Goal: Task Accomplishment & Management: Manage account settings

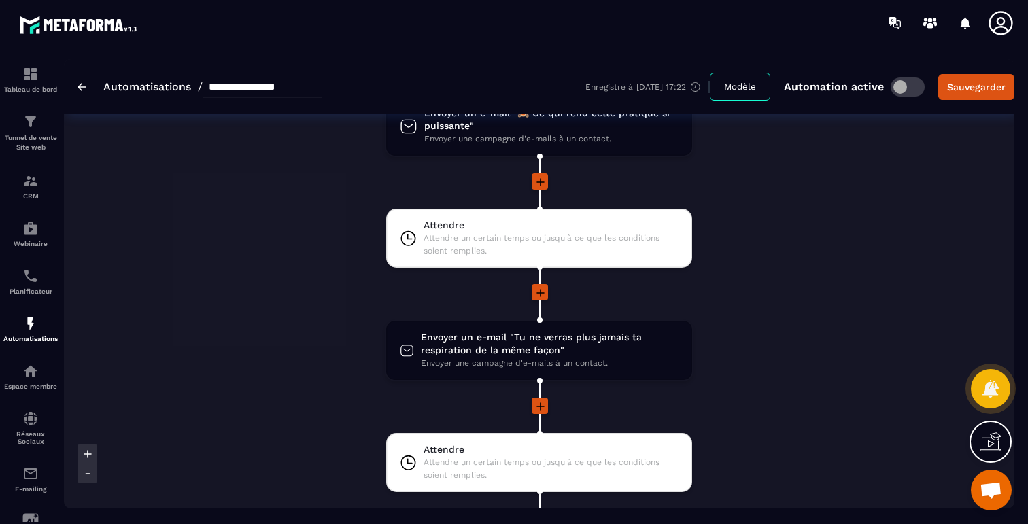
scroll to position [651, 0]
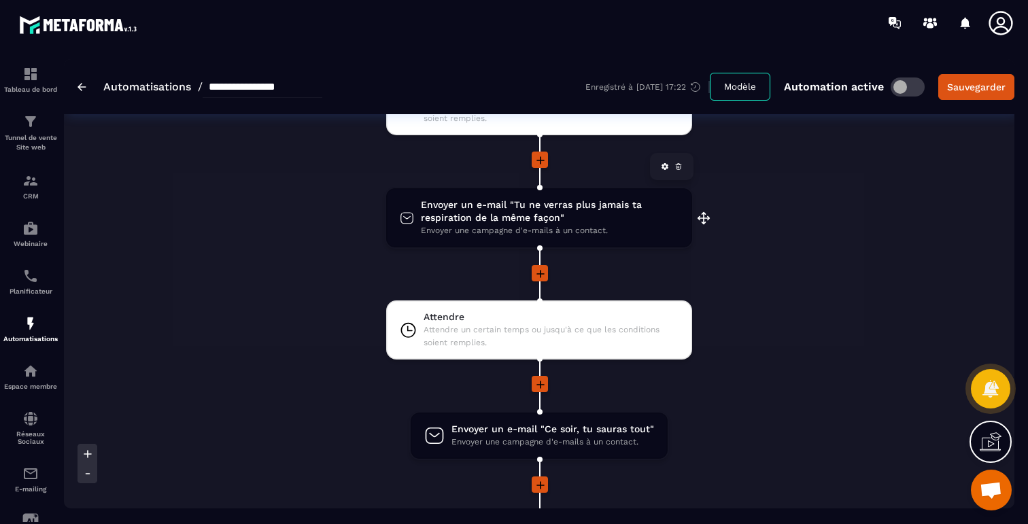
click at [546, 214] on span "Envoyer un e-mail "Tu ne verras plus jamais ta respiration de la même façon"" at bounding box center [550, 212] width 258 height 26
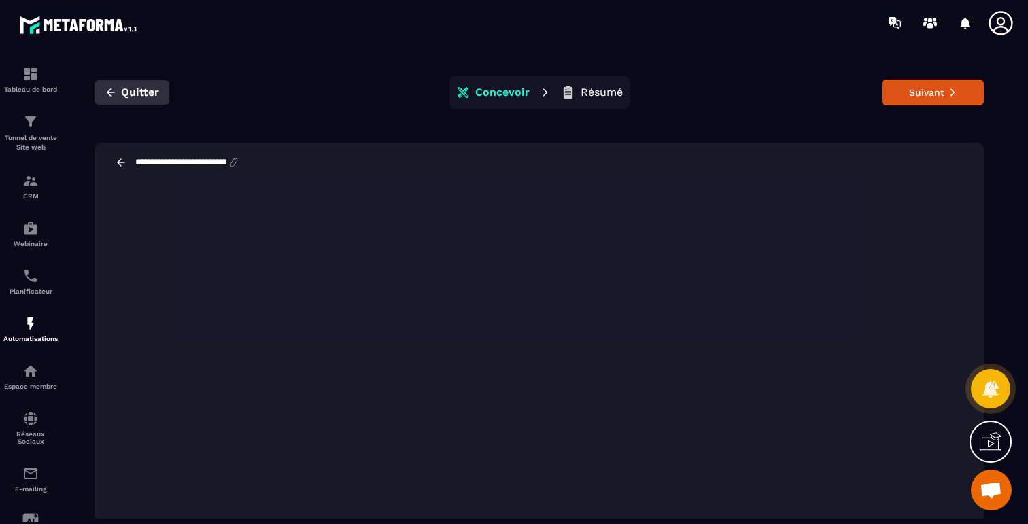
click at [112, 90] on icon "button" at bounding box center [111, 92] width 12 height 12
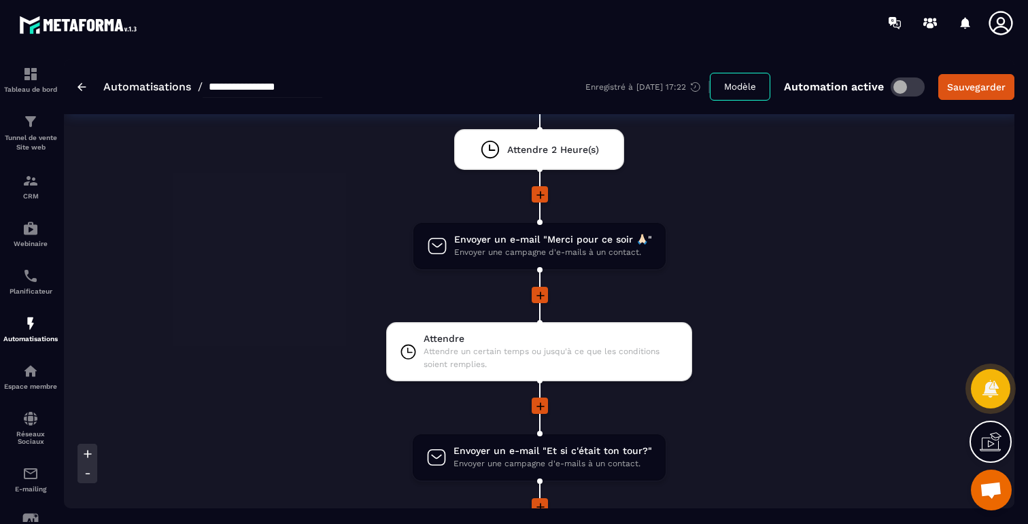
scroll to position [1310, 0]
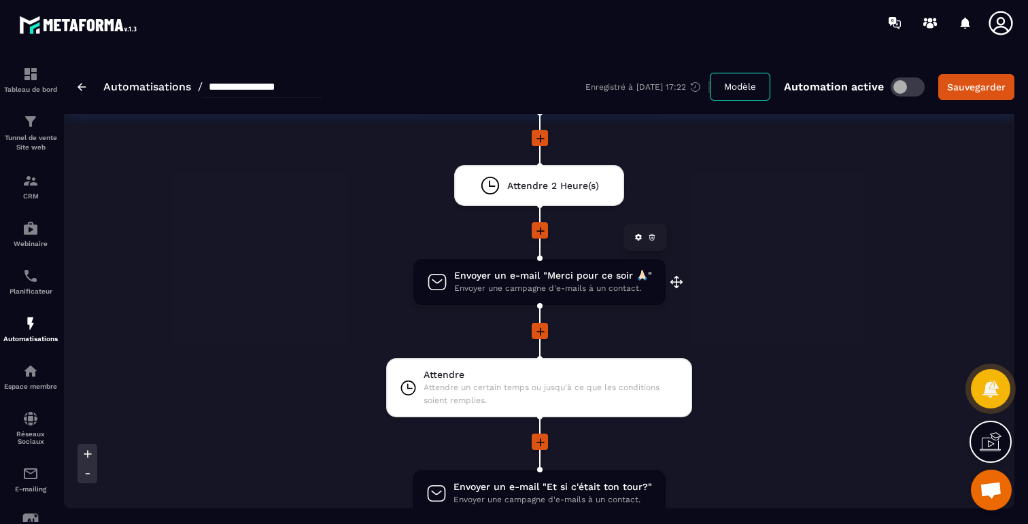
click at [517, 277] on span "Envoyer un e-mail "Merci pour ce soir 🙏🏻"" at bounding box center [553, 275] width 198 height 13
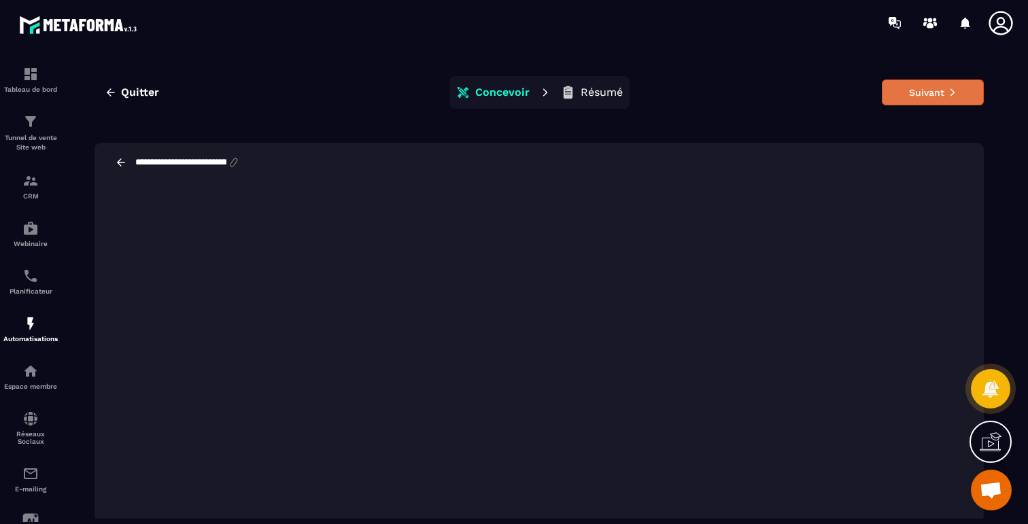
click at [921, 95] on button "Suivant" at bounding box center [933, 93] width 102 height 26
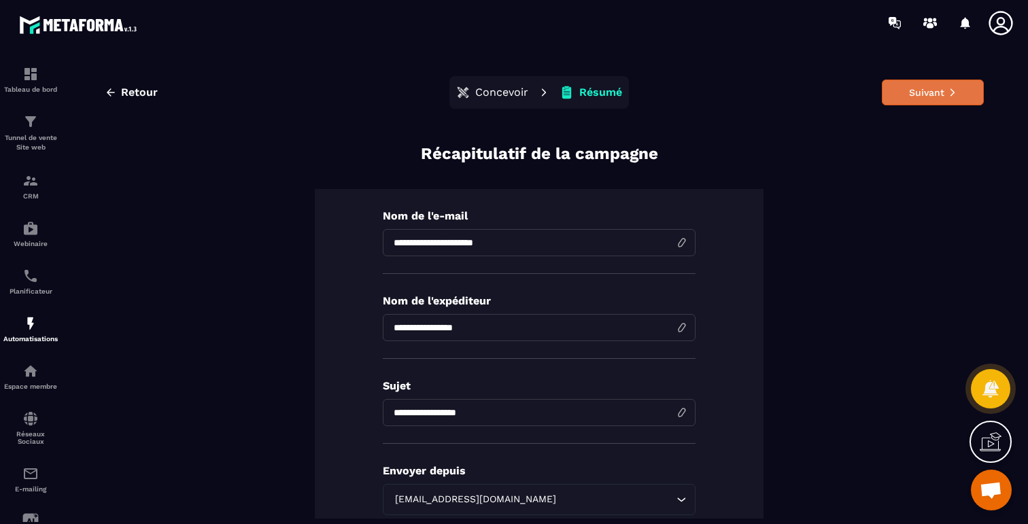
click at [937, 95] on button "Suivant" at bounding box center [933, 93] width 102 height 26
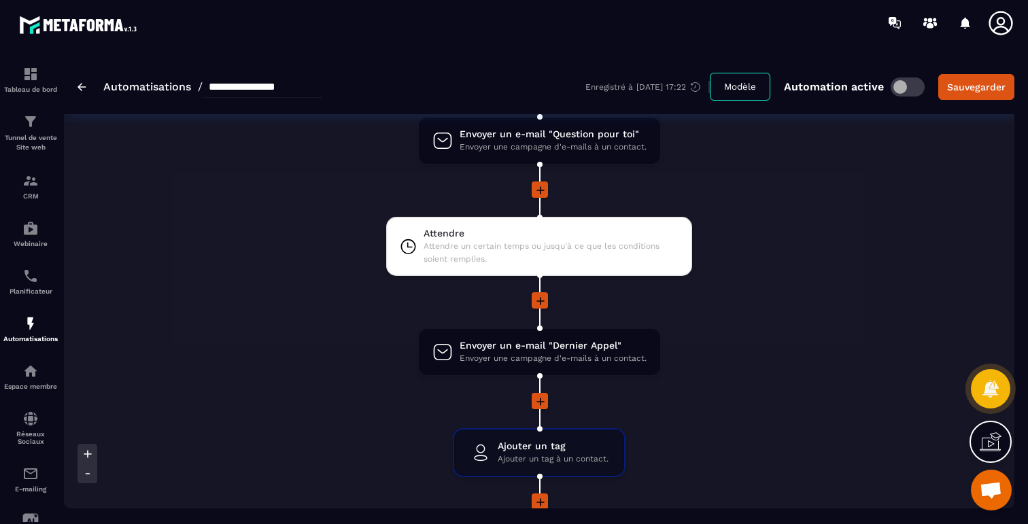
scroll to position [2478, 0]
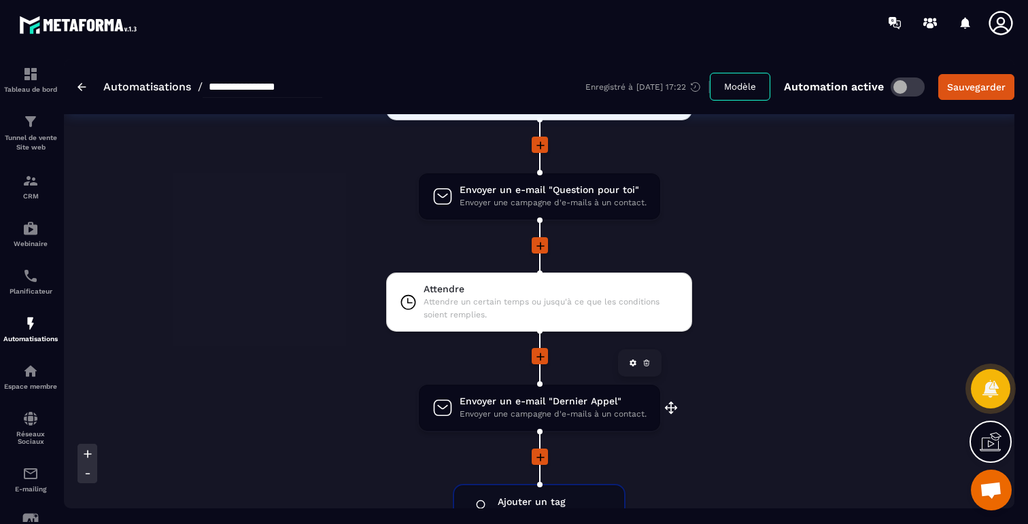
click at [566, 417] on span "Envoyer une campagne d'e-mails à un contact." at bounding box center [553, 414] width 187 height 13
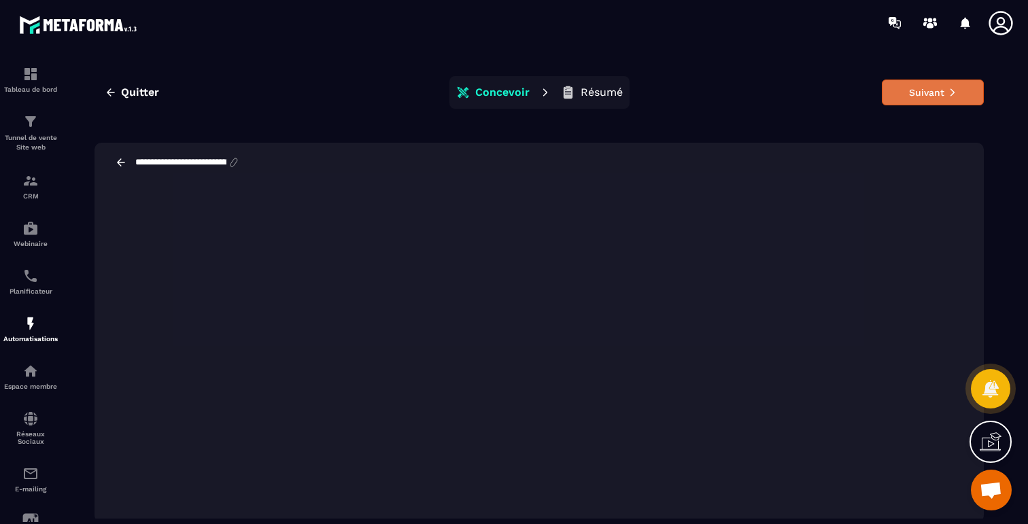
click at [936, 100] on button "Suivant" at bounding box center [933, 93] width 102 height 26
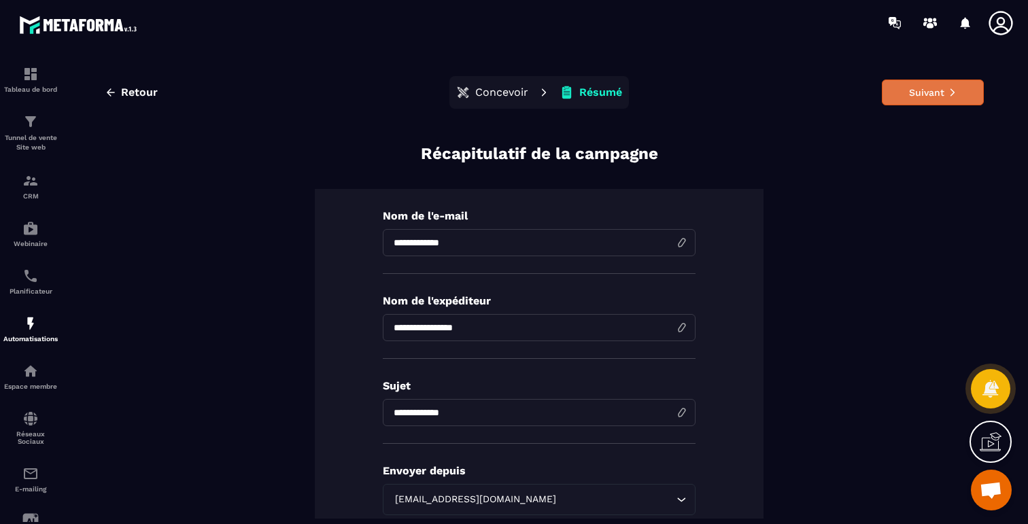
click at [934, 92] on button "Suivant" at bounding box center [933, 93] width 102 height 26
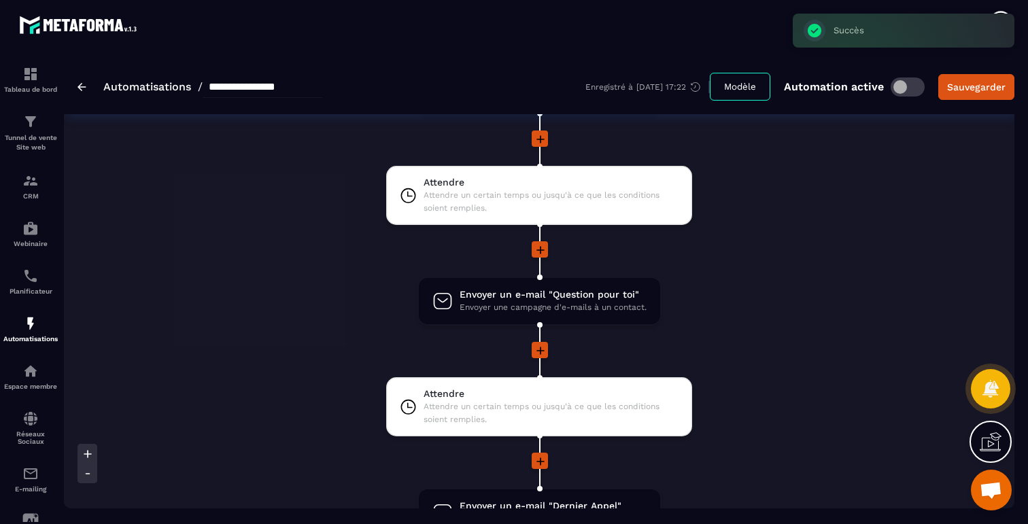
scroll to position [2330, 0]
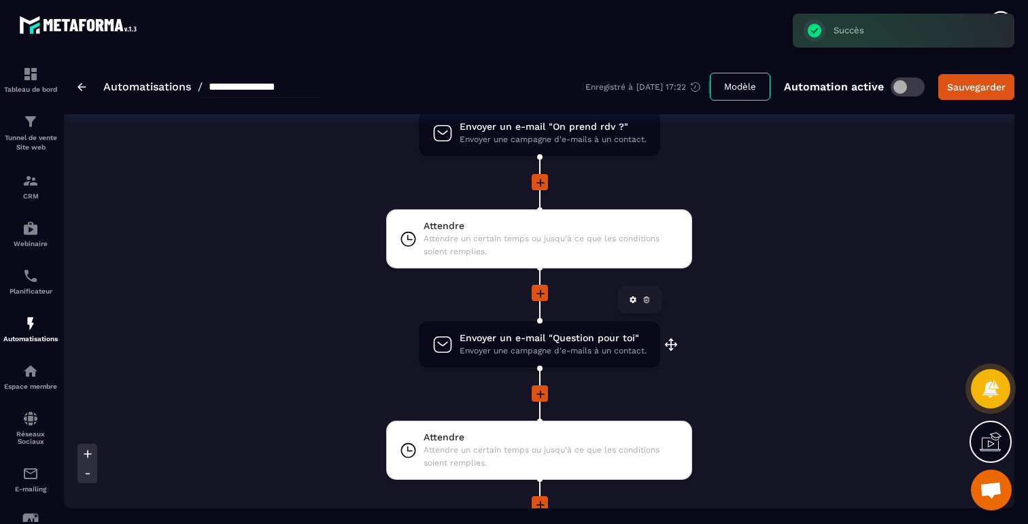
click at [583, 354] on span "Envoyer une campagne d'e-mails à un contact." at bounding box center [553, 351] width 187 height 13
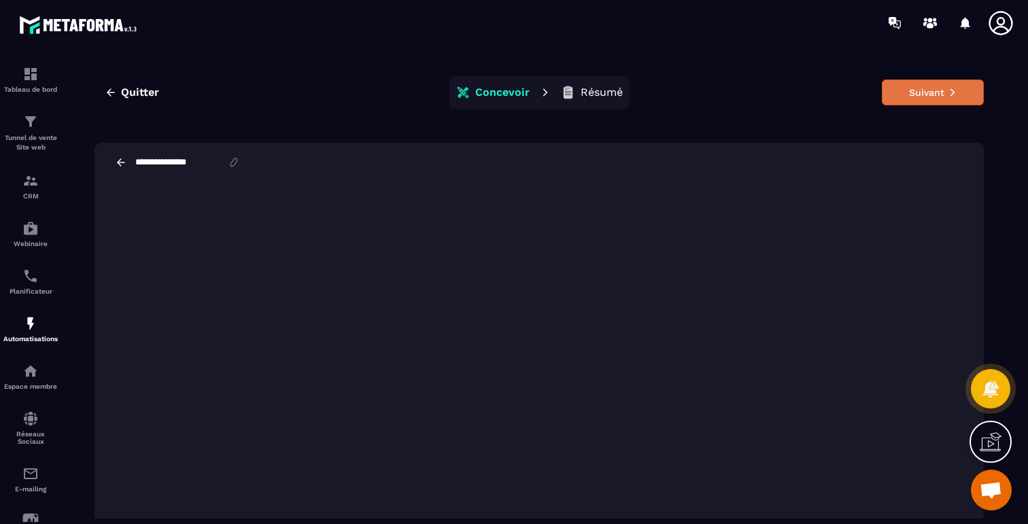
click at [929, 99] on button "Suivant" at bounding box center [933, 93] width 102 height 26
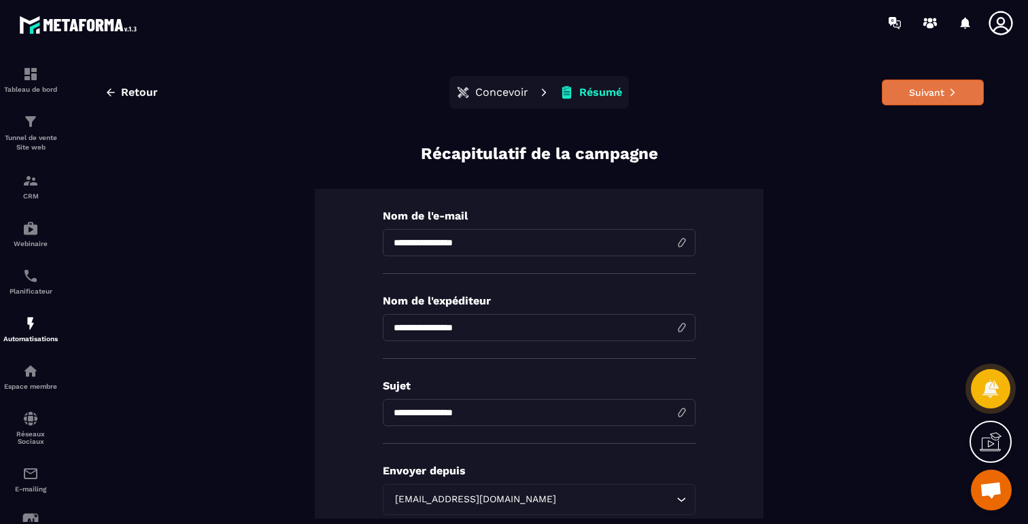
click at [937, 90] on button "Suivant" at bounding box center [933, 93] width 102 height 26
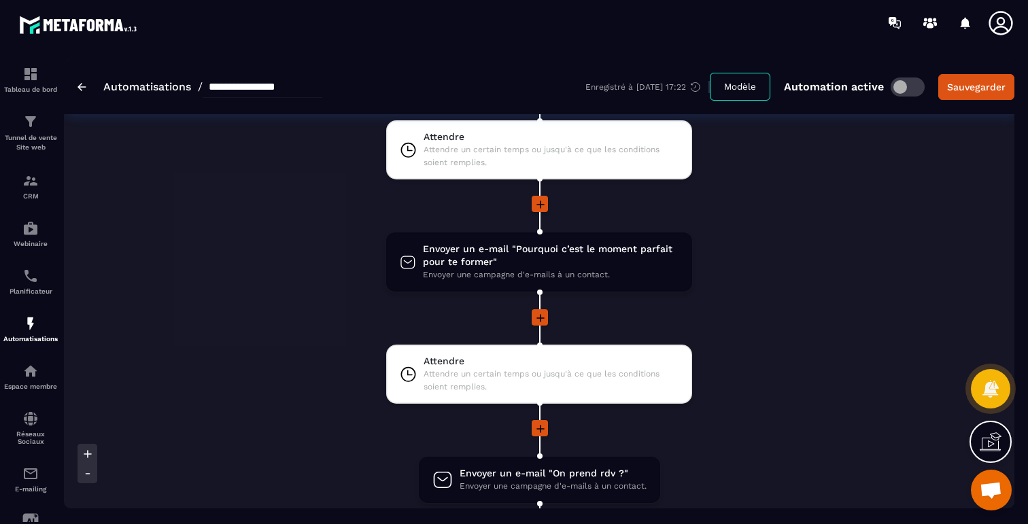
scroll to position [2113, 0]
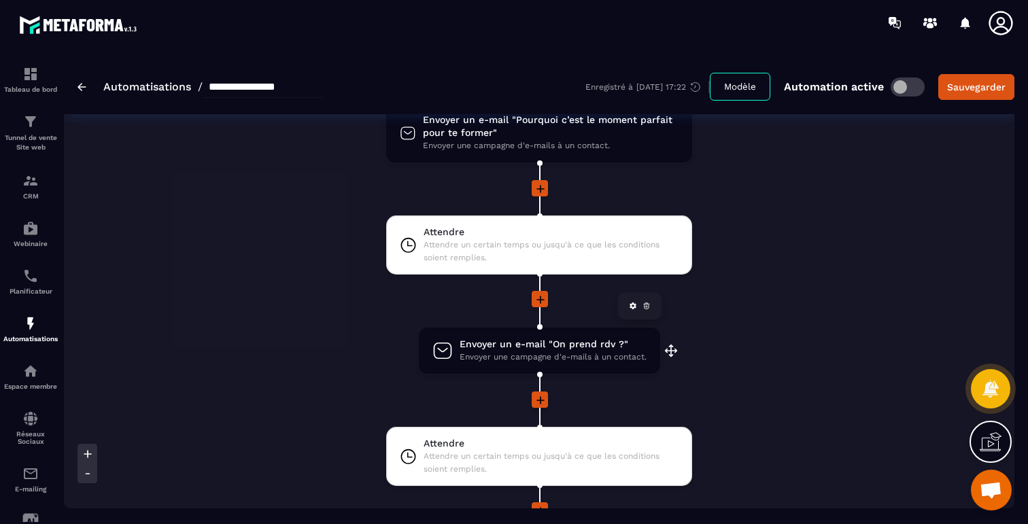
click at [595, 349] on span "Envoyer un e-mail "On prend rdv ?"" at bounding box center [553, 344] width 187 height 13
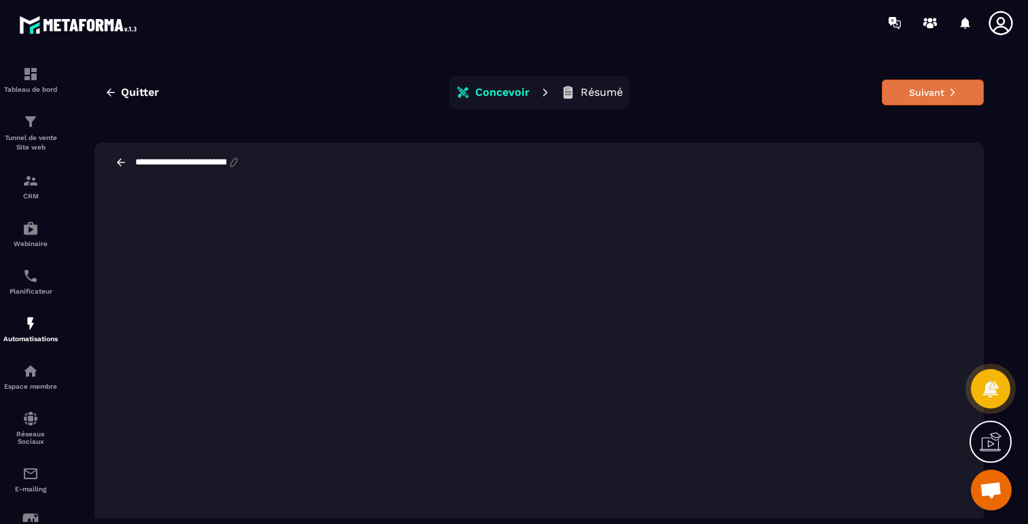
click at [932, 87] on button "Suivant" at bounding box center [933, 93] width 102 height 26
click at [486, 440] on div at bounding box center [514, 262] width 1028 height 524
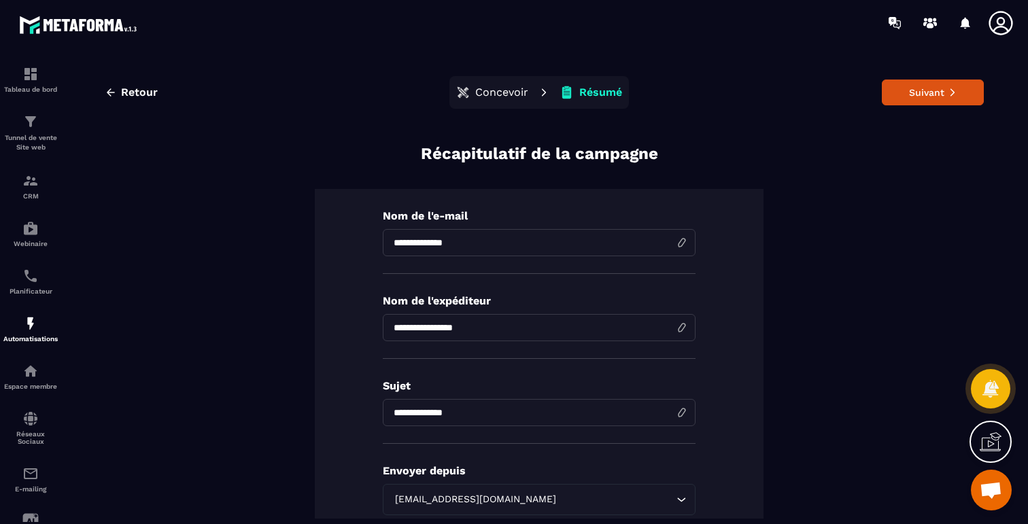
click at [942, 106] on div "Retour Concevoir Résumé Suivant" at bounding box center [539, 92] width 889 height 33
click at [937, 96] on button "Suivant" at bounding box center [933, 93] width 102 height 26
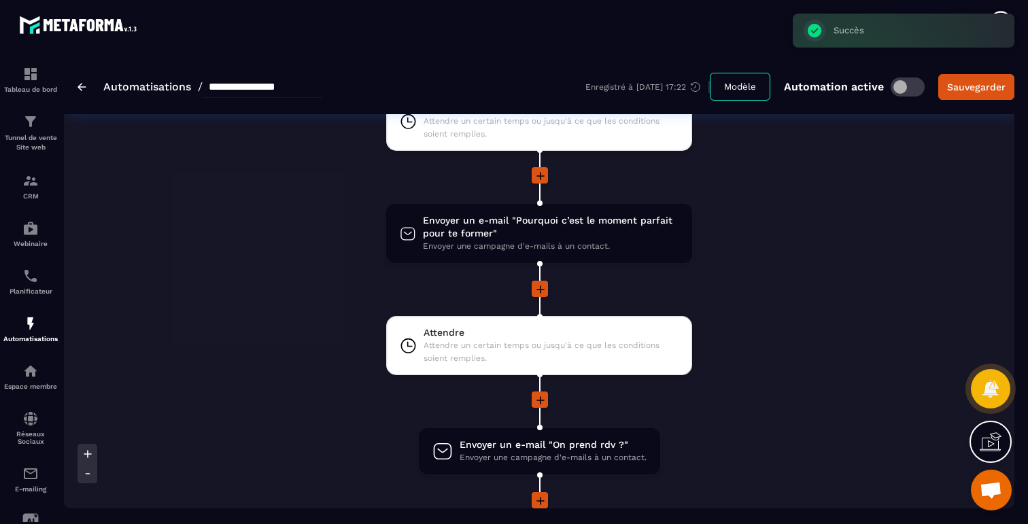
scroll to position [2013, 0]
click at [539, 448] on span "Envoyer un e-mail "On prend rdv ?"" at bounding box center [553, 444] width 187 height 13
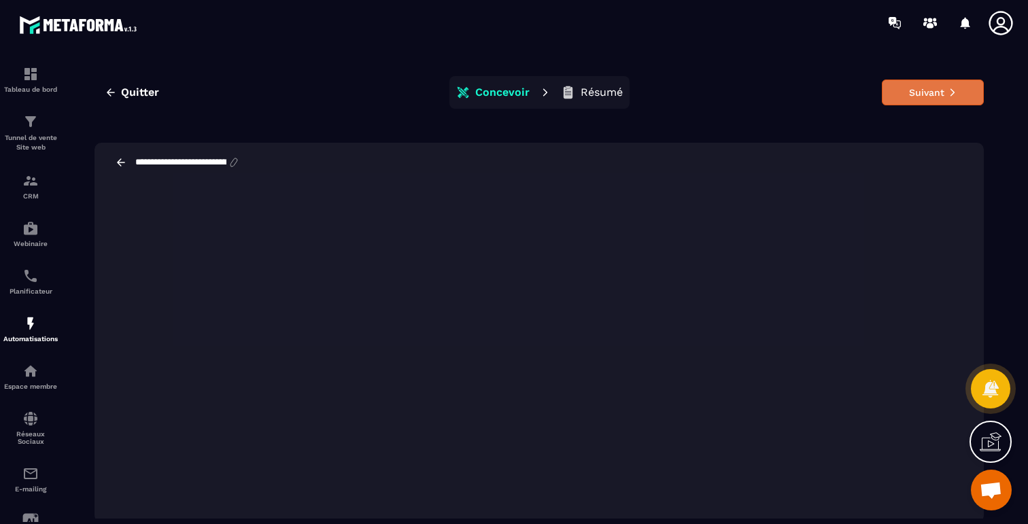
click at [919, 95] on button "Suivant" at bounding box center [933, 93] width 102 height 26
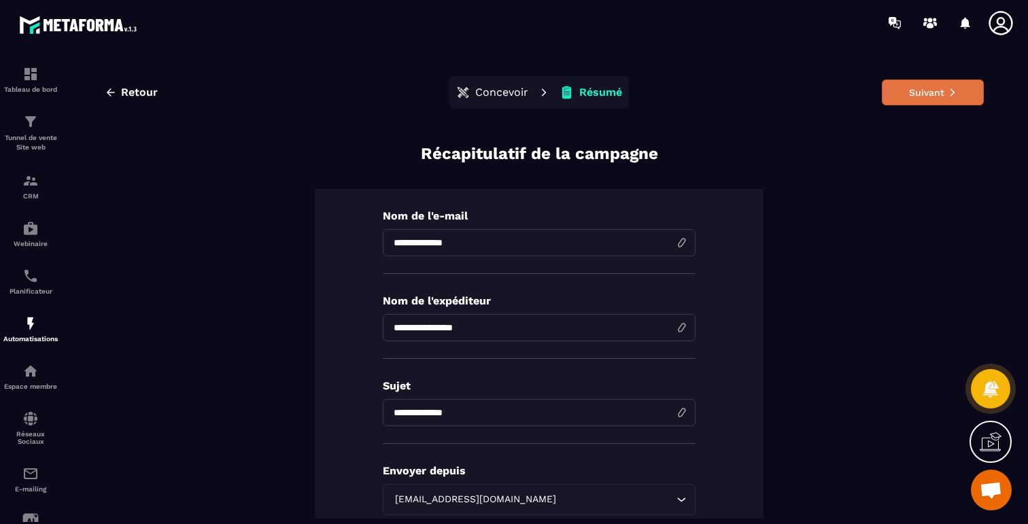
click at [930, 97] on button "Suivant" at bounding box center [933, 93] width 102 height 26
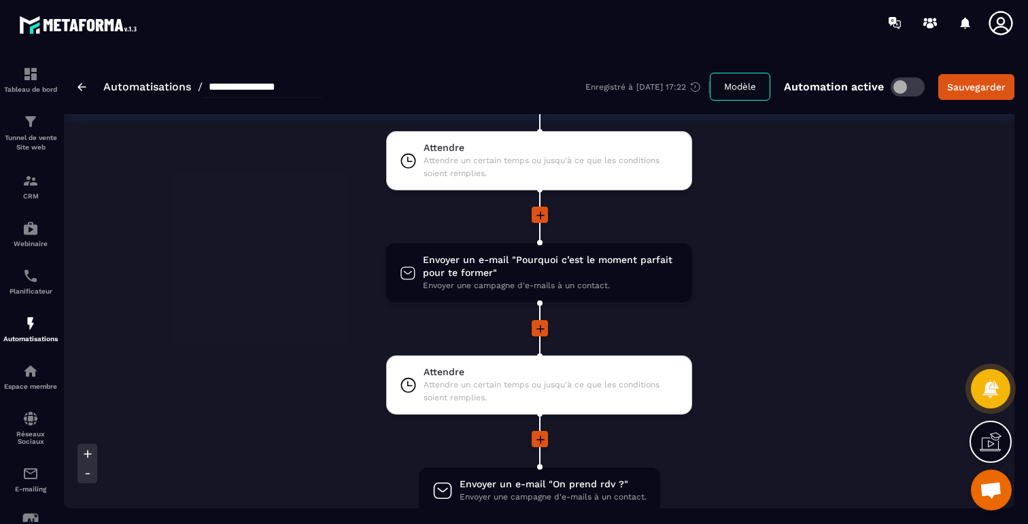
scroll to position [1970, 0]
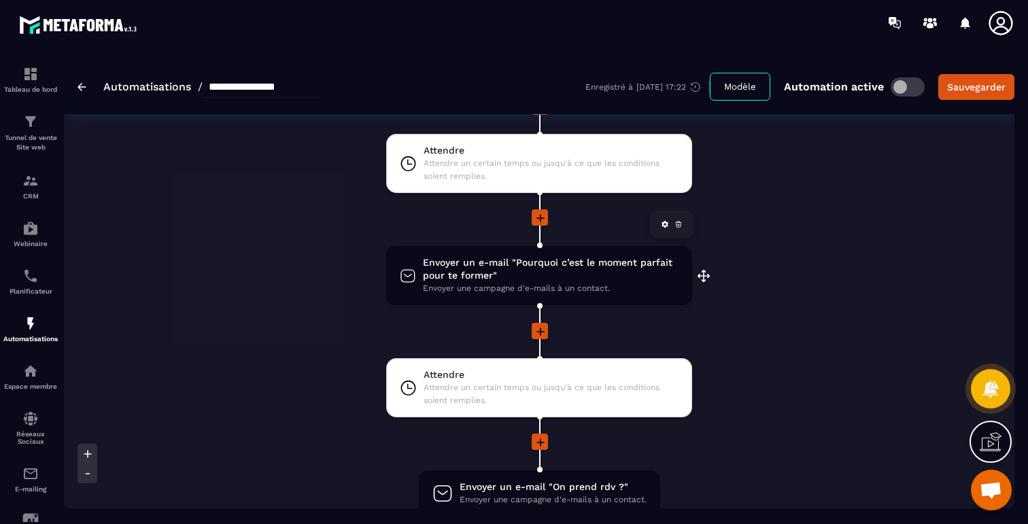
click at [531, 272] on span "Envoyer un e-mail "Pourquoi c’est le moment parfait pour te former"" at bounding box center [551, 269] width 256 height 26
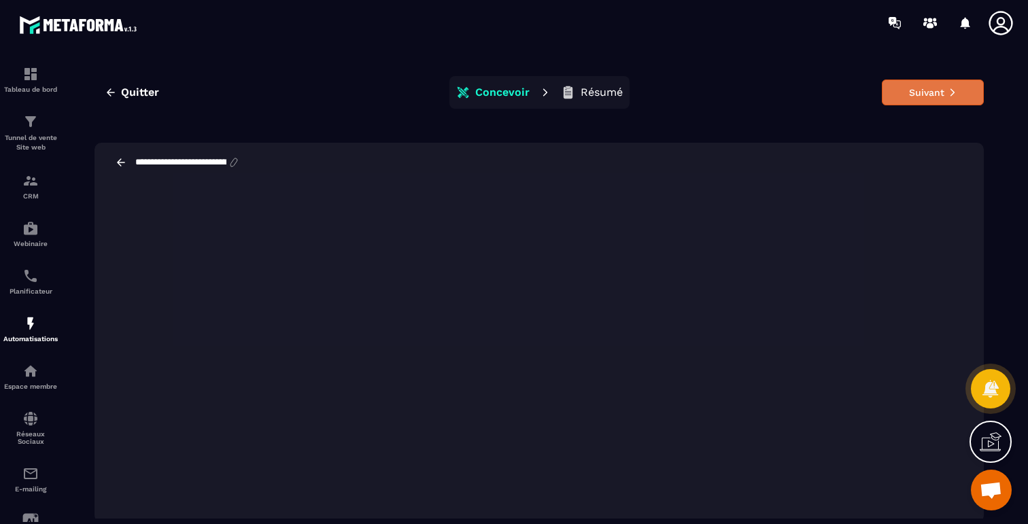
click at [917, 96] on button "Suivant" at bounding box center [933, 93] width 102 height 26
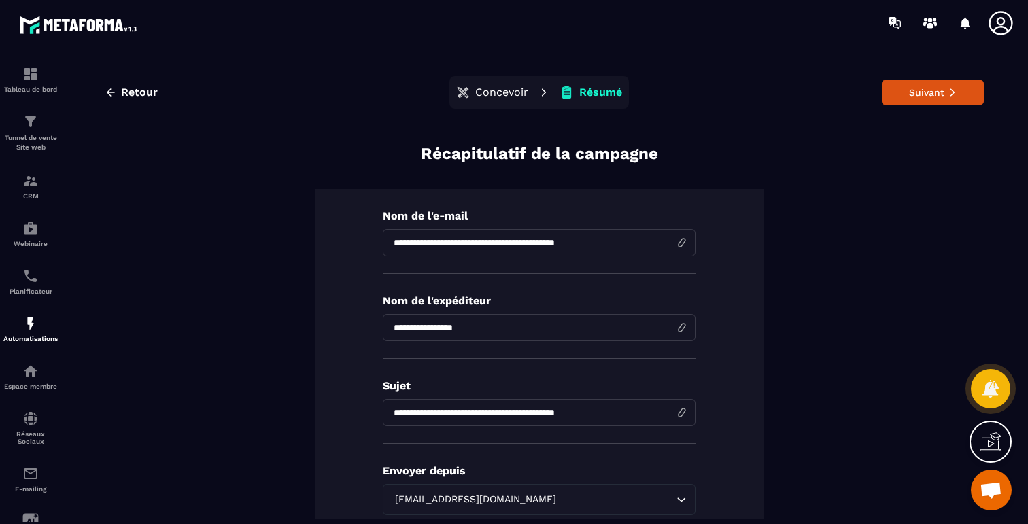
click at [917, 96] on button "Suivant" at bounding box center [933, 93] width 102 height 26
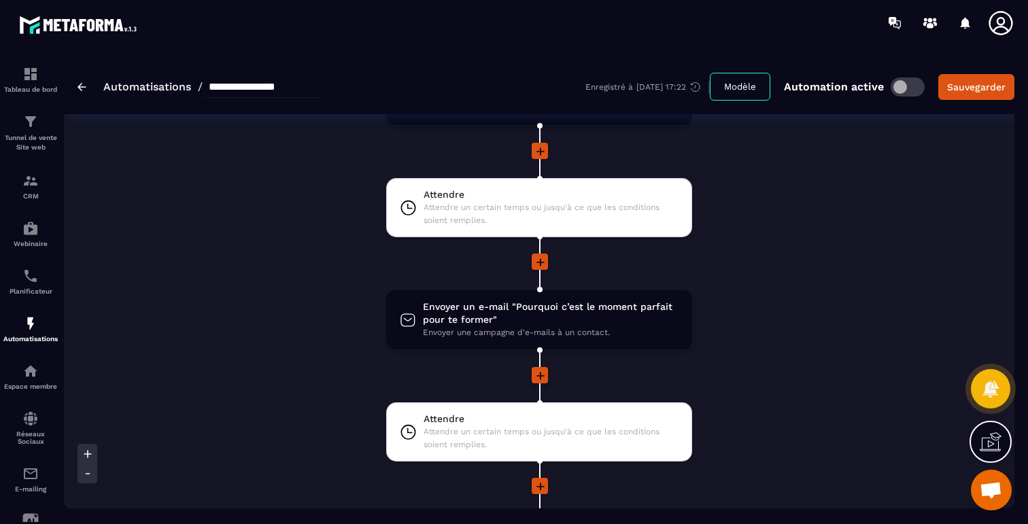
scroll to position [1915, 0]
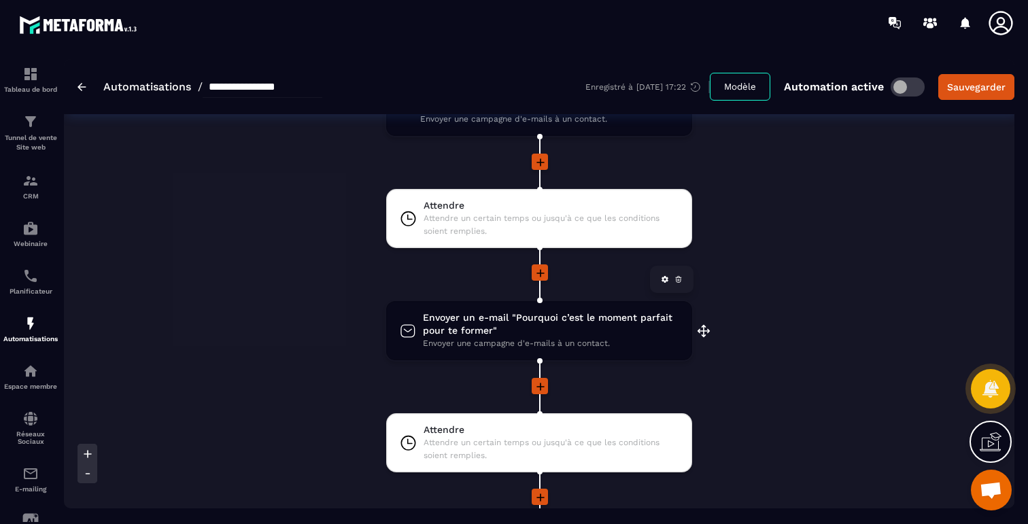
click at [598, 330] on span "Envoyer un e-mail "Pourquoi c’est le moment parfait pour te former"" at bounding box center [551, 324] width 256 height 26
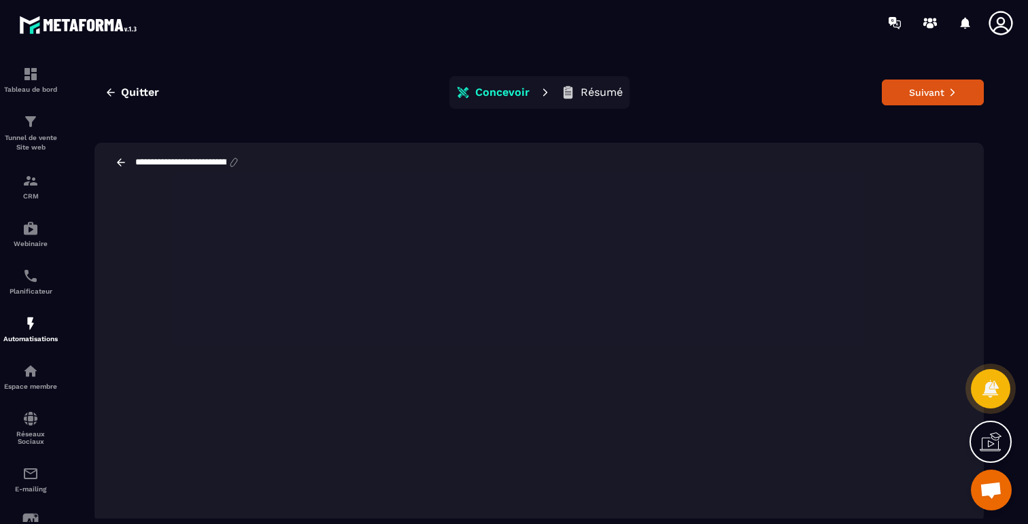
click at [937, 106] on div "Quitter Concevoir Résumé Suivant" at bounding box center [539, 92] width 889 height 33
click at [935, 96] on button "Suivant" at bounding box center [933, 93] width 102 height 26
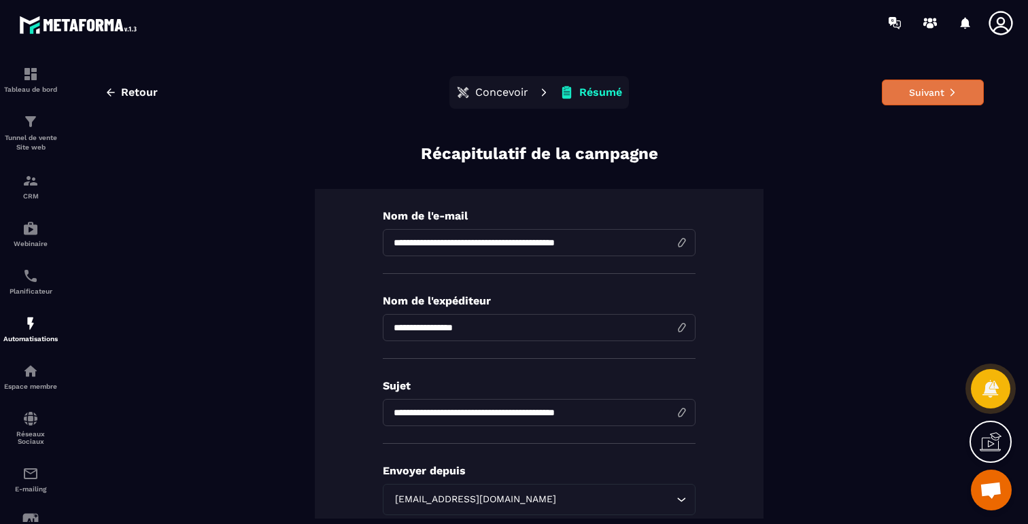
click at [921, 89] on button "Suivant" at bounding box center [933, 93] width 102 height 26
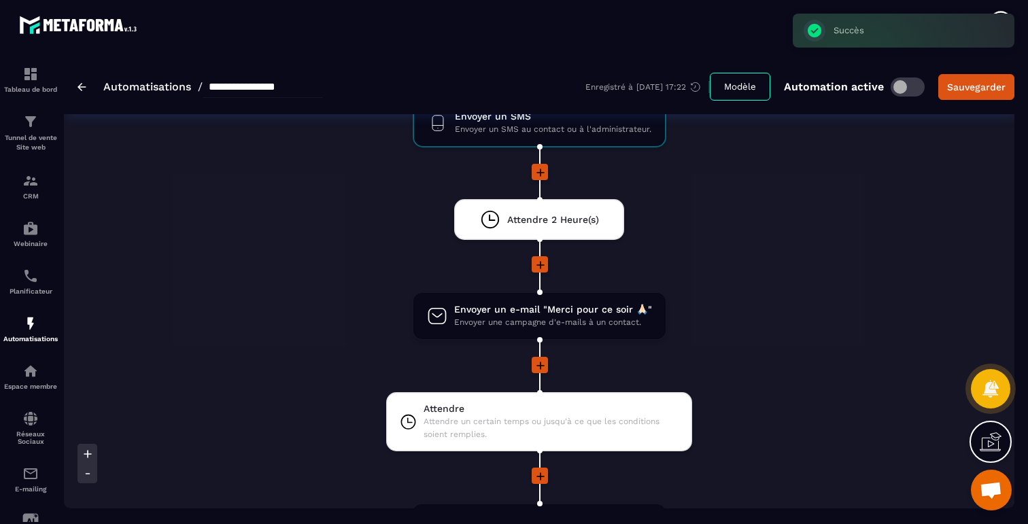
scroll to position [1352, 0]
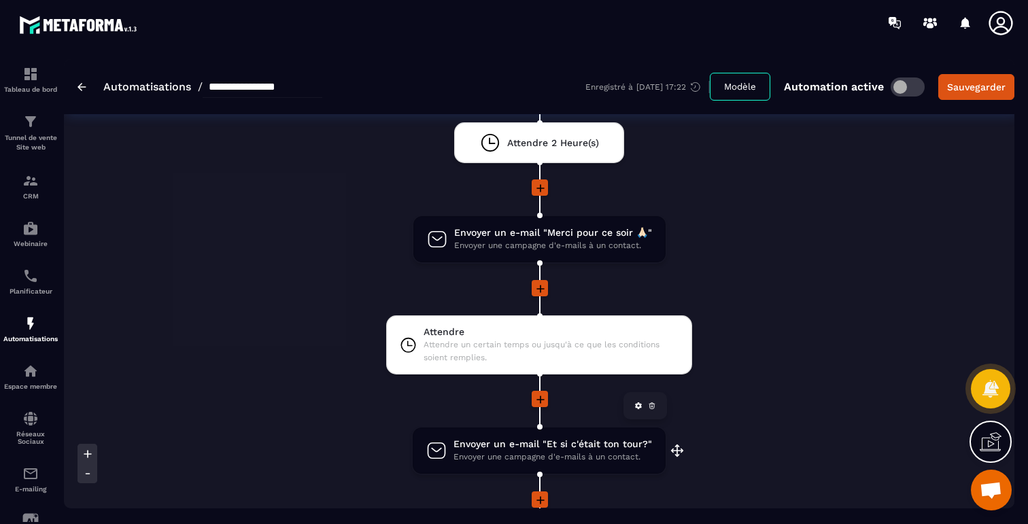
click at [583, 456] on span "Envoyer une campagne d'e-mails à un contact." at bounding box center [553, 457] width 199 height 13
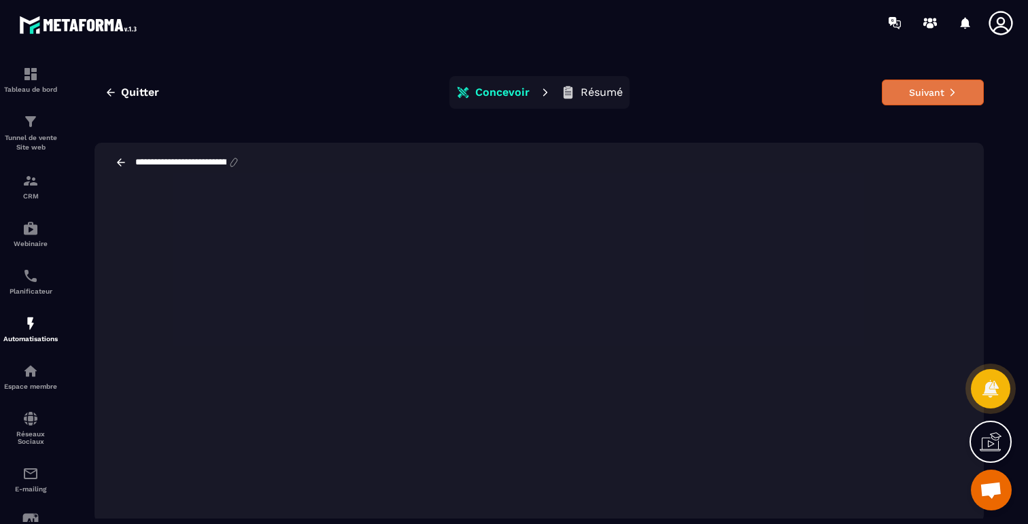
click at [925, 88] on button "Suivant" at bounding box center [933, 93] width 102 height 26
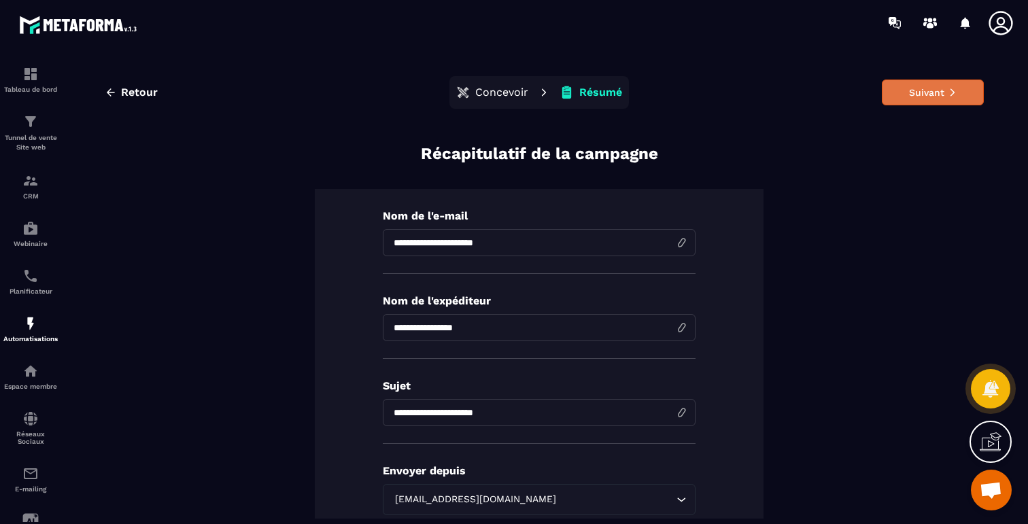
click at [928, 91] on button "Suivant" at bounding box center [933, 93] width 102 height 26
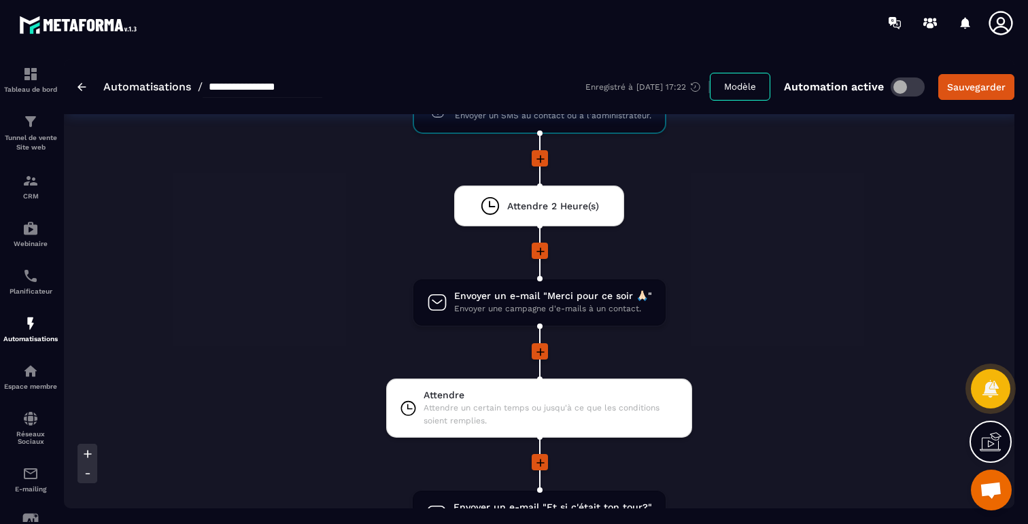
scroll to position [1280, 0]
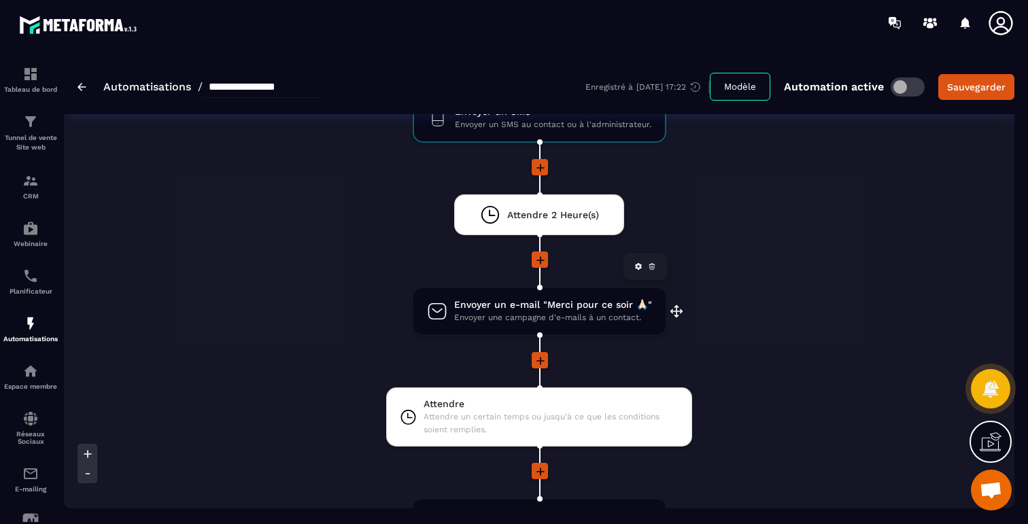
click at [602, 315] on span "Envoyer une campagne d'e-mails à un contact." at bounding box center [553, 317] width 198 height 13
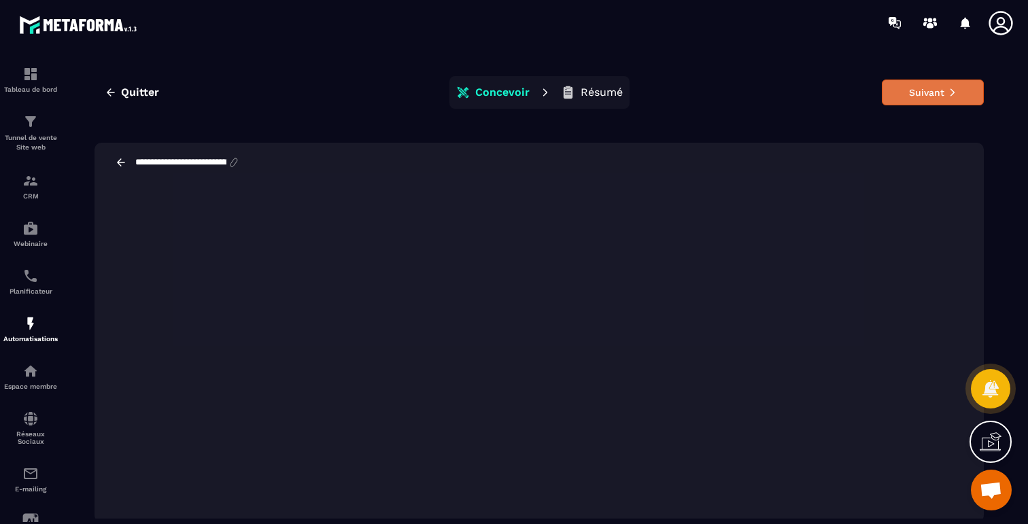
click at [938, 92] on button "Suivant" at bounding box center [933, 93] width 102 height 26
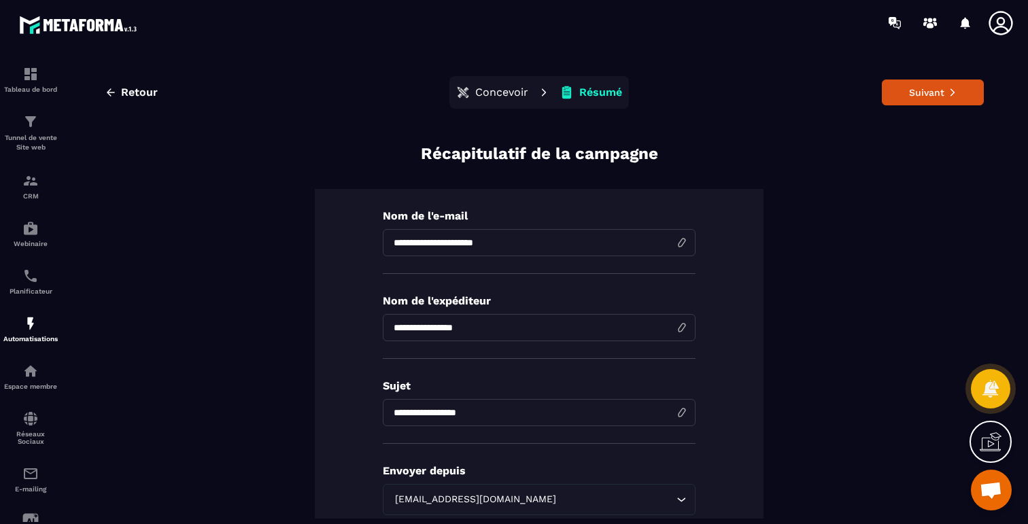
click at [938, 92] on button "Suivant" at bounding box center [933, 93] width 102 height 26
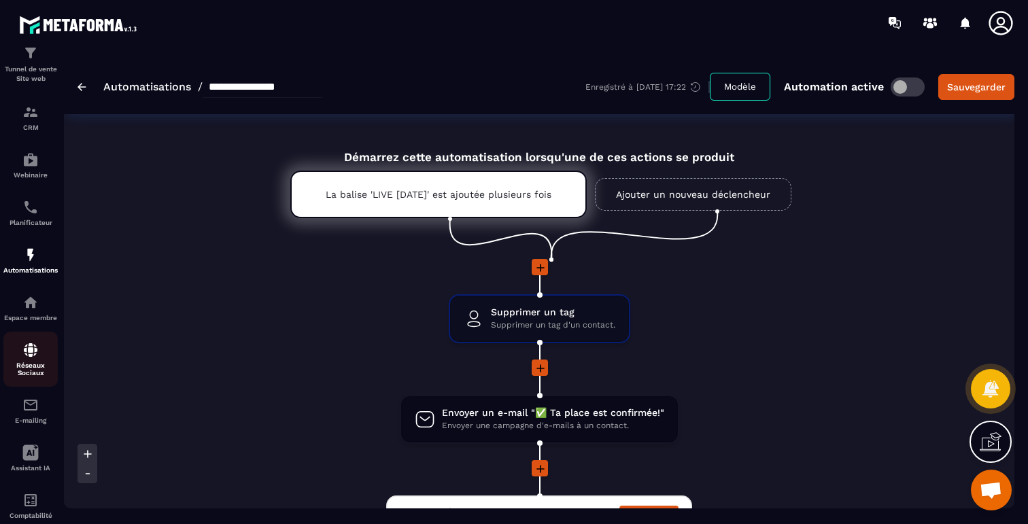
scroll to position [104, 0]
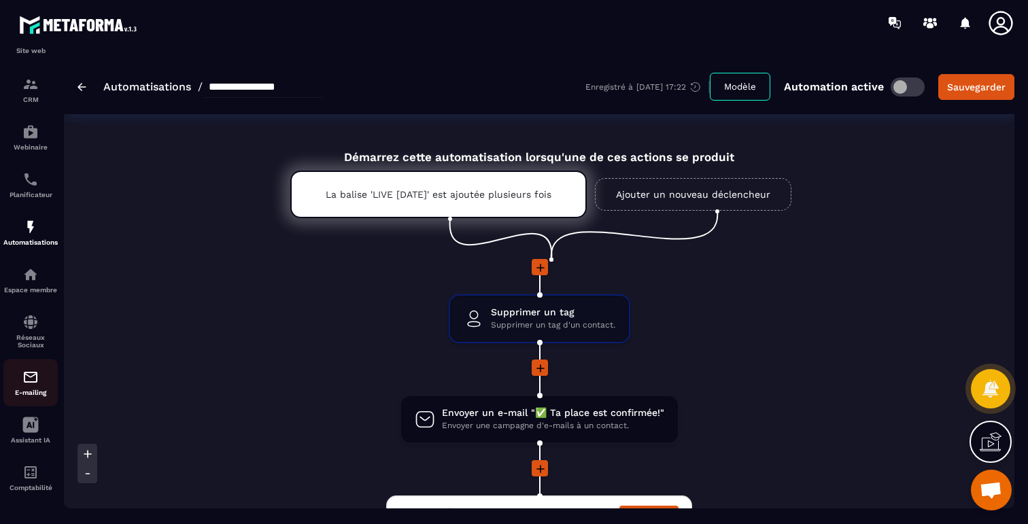
click at [34, 381] on img at bounding box center [30, 377] width 16 height 16
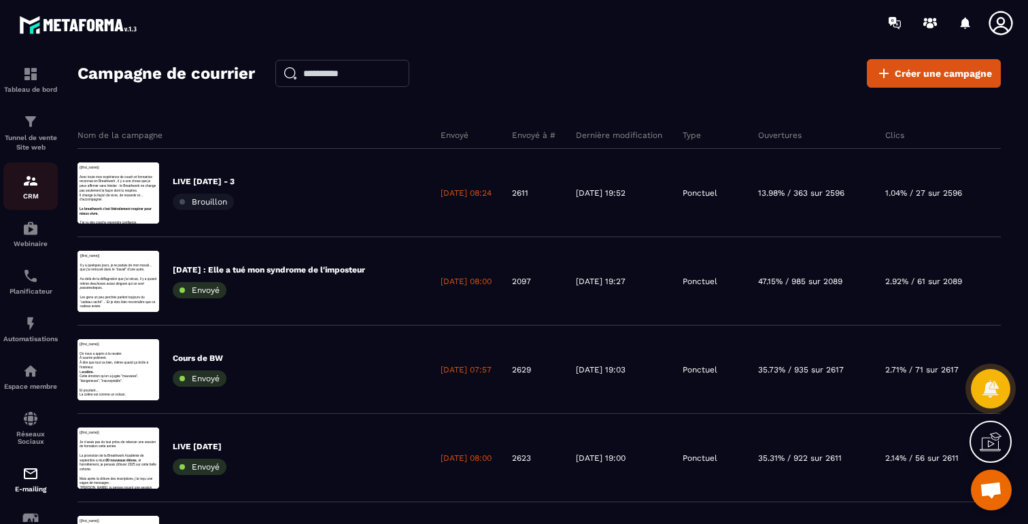
click at [27, 185] on img at bounding box center [30, 181] width 16 height 16
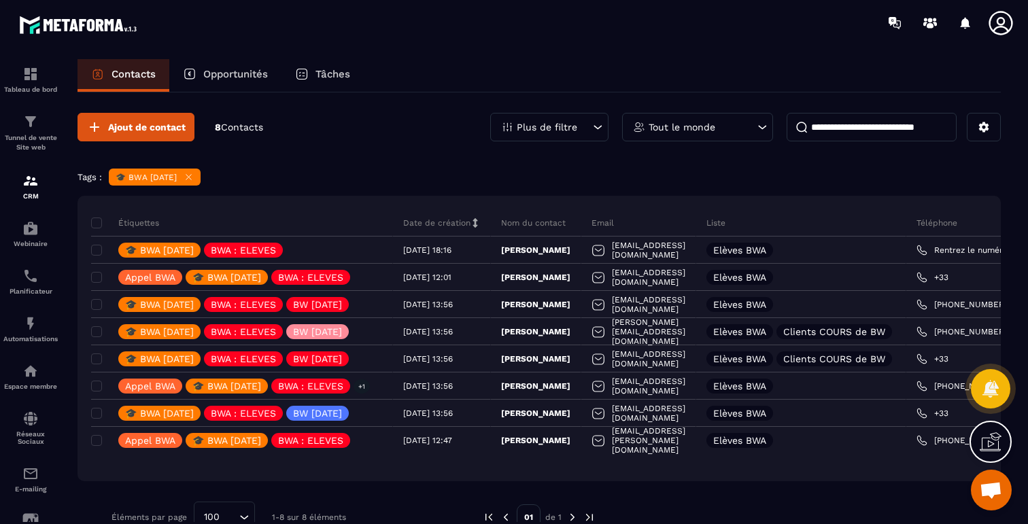
click at [194, 177] on icon at bounding box center [189, 177] width 10 height 10
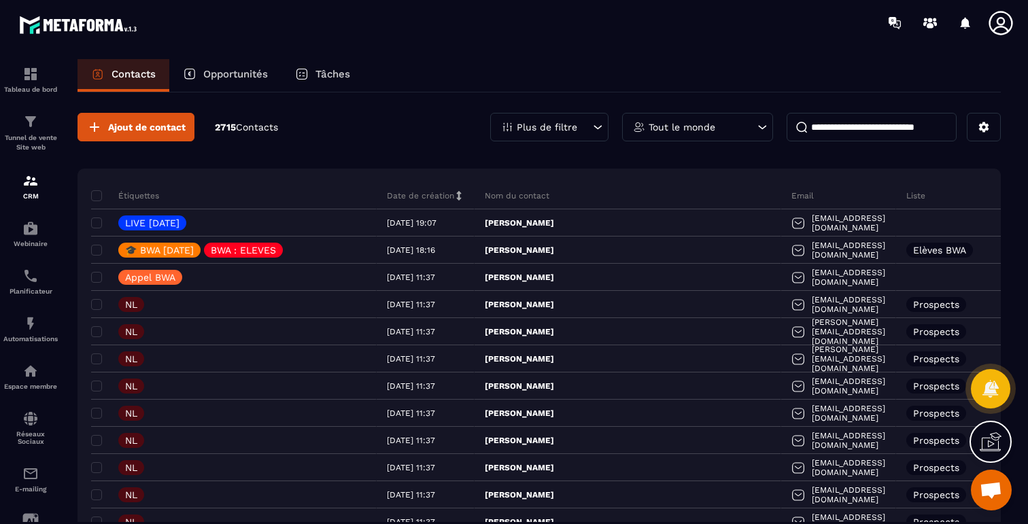
click at [564, 118] on div "Plus de filtre" at bounding box center [549, 127] width 118 height 29
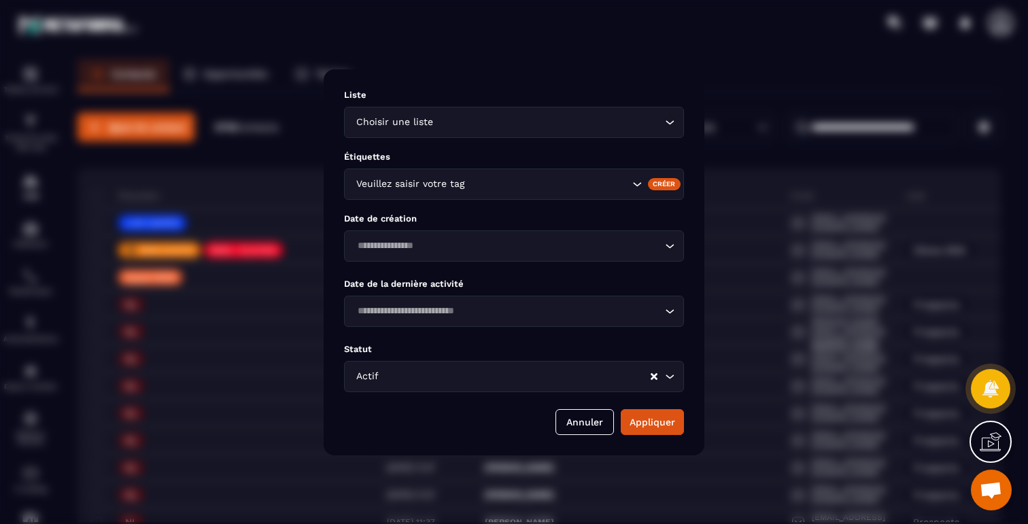
click at [486, 183] on input "Search for option" at bounding box center [548, 184] width 162 height 15
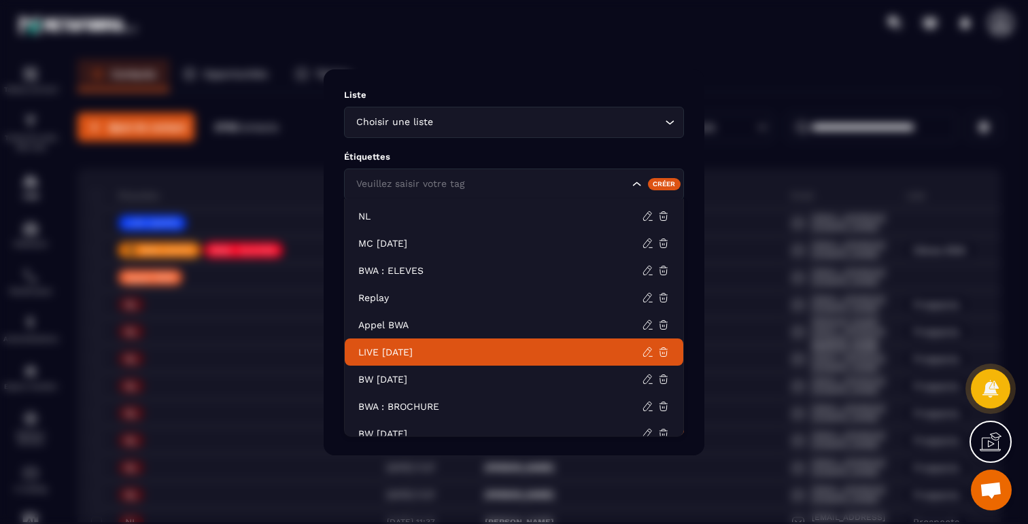
click at [416, 349] on p "LIVE [DATE]" at bounding box center [500, 352] width 284 height 14
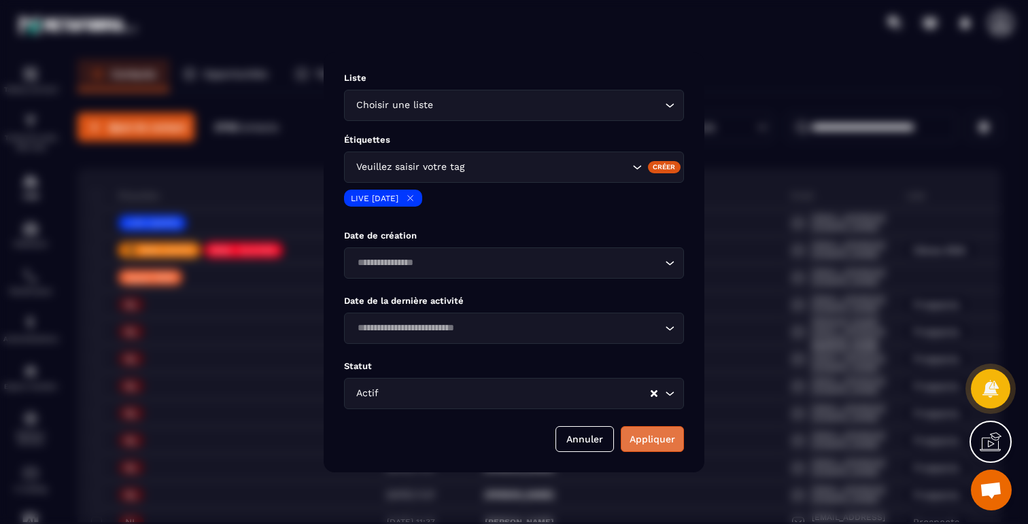
click at [648, 435] on button "Appliquer" at bounding box center [652, 439] width 63 height 26
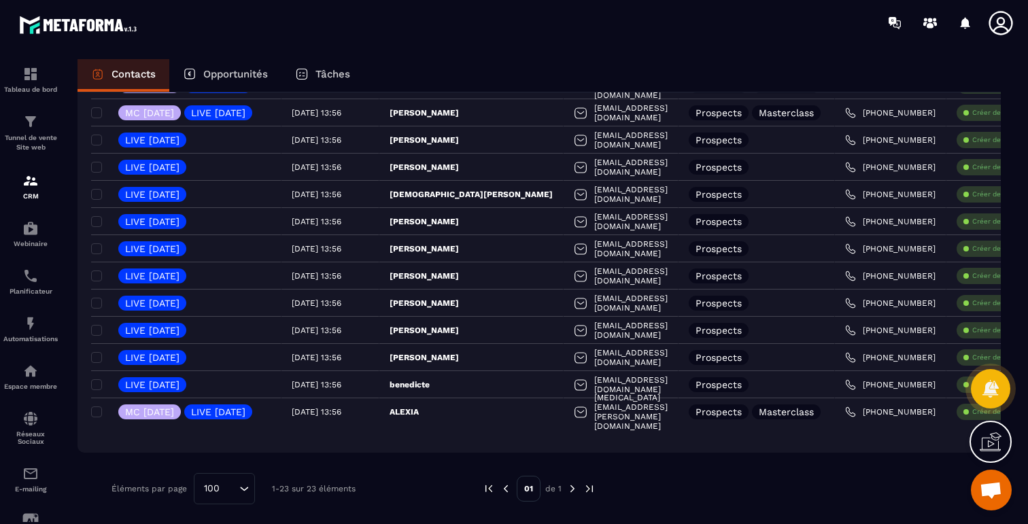
scroll to position [439, 0]
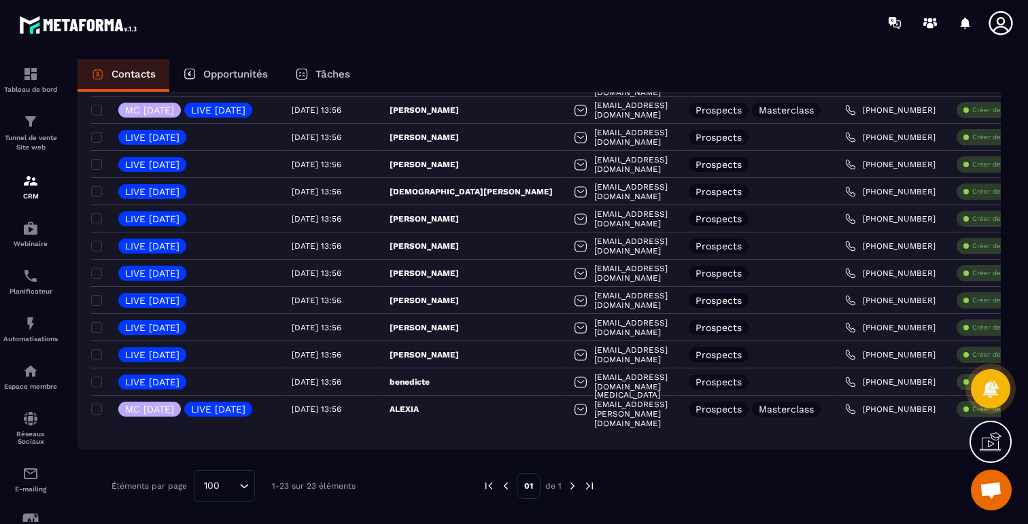
click at [573, 487] on img at bounding box center [572, 486] width 12 height 12
